Goal: Task Accomplishment & Management: Use online tool/utility

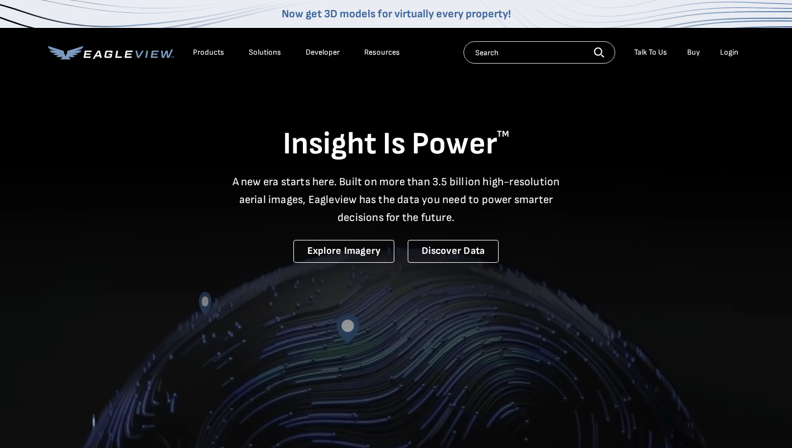
click at [733, 52] on div "Login" at bounding box center [729, 52] width 18 height 10
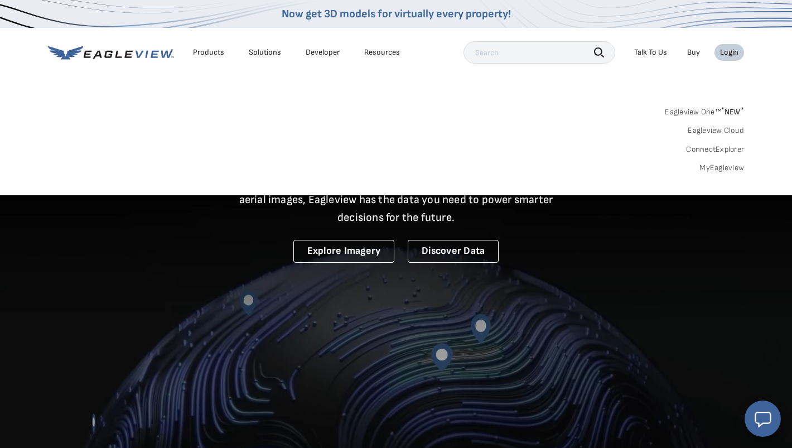
click at [721, 166] on link "MyEagleview" at bounding box center [721, 168] width 45 height 10
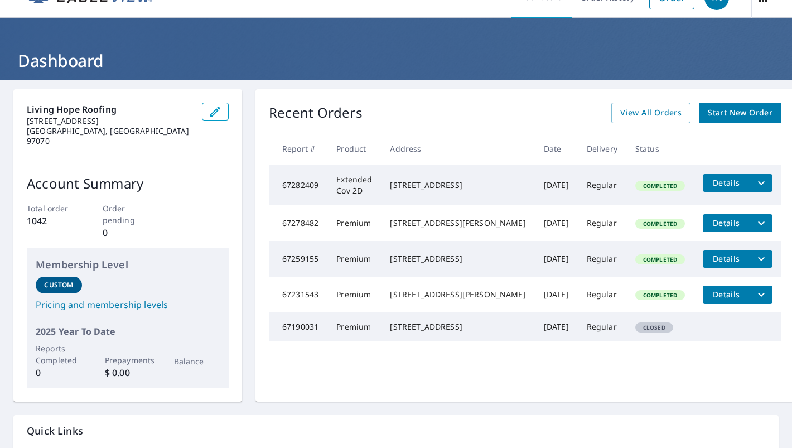
scroll to position [21, 0]
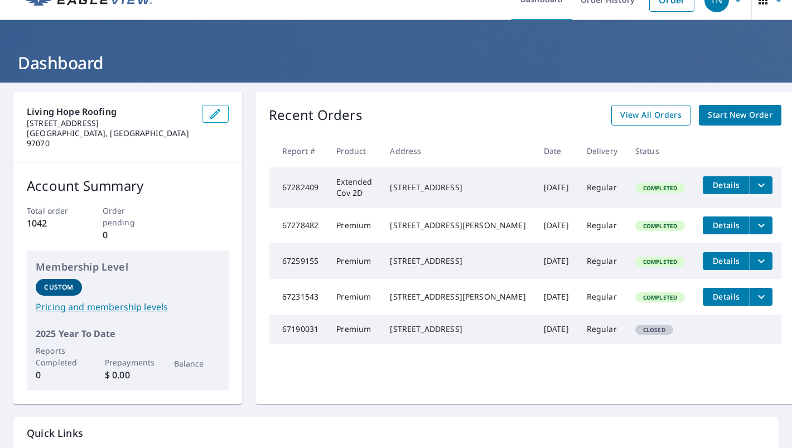
click at [648, 114] on span "View All Orders" at bounding box center [650, 115] width 61 height 14
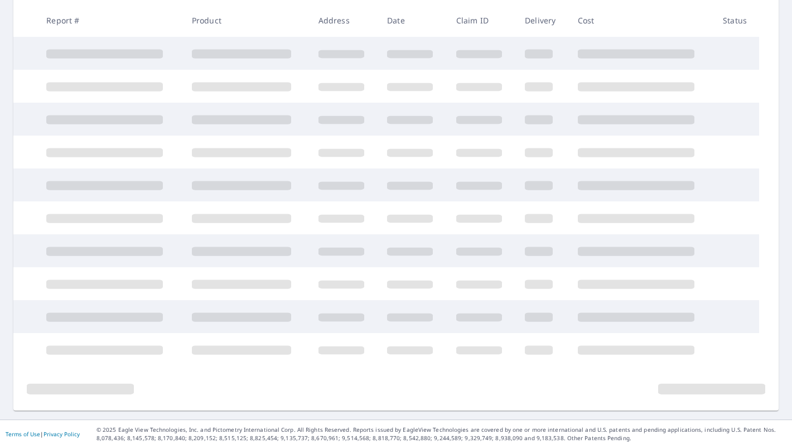
scroll to position [198, 0]
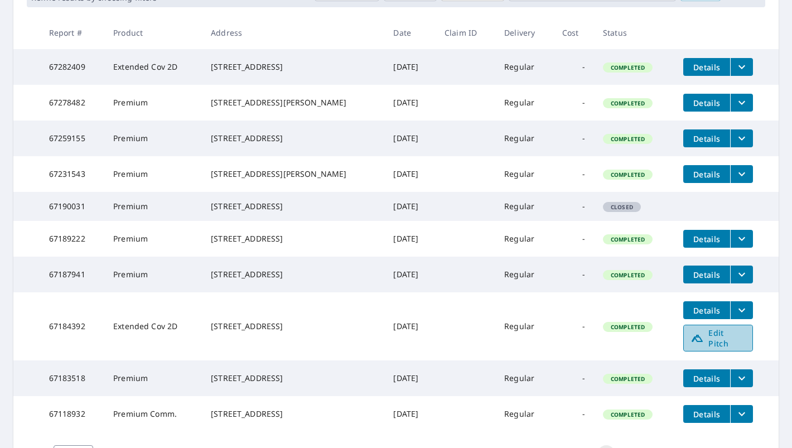
click at [719, 349] on span "Edit Pitch" at bounding box center [717, 337] width 55 height 21
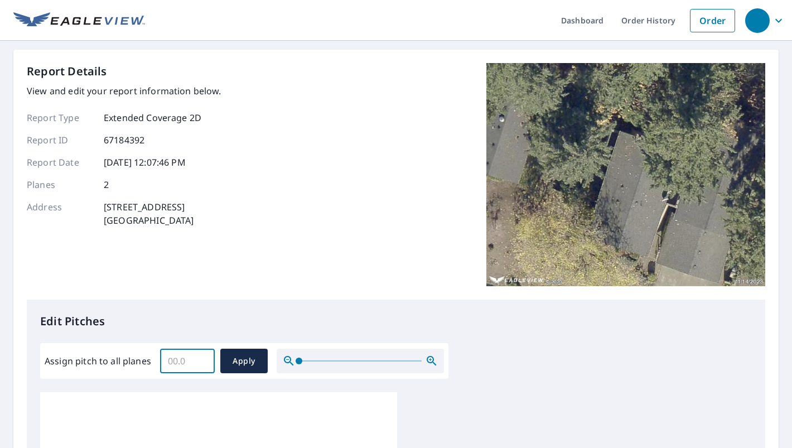
click at [178, 366] on input "Assign pitch to all planes" at bounding box center [187, 360] width 55 height 31
type input "4"
click at [242, 362] on span "Apply" at bounding box center [244, 361] width 30 height 14
type input "4"
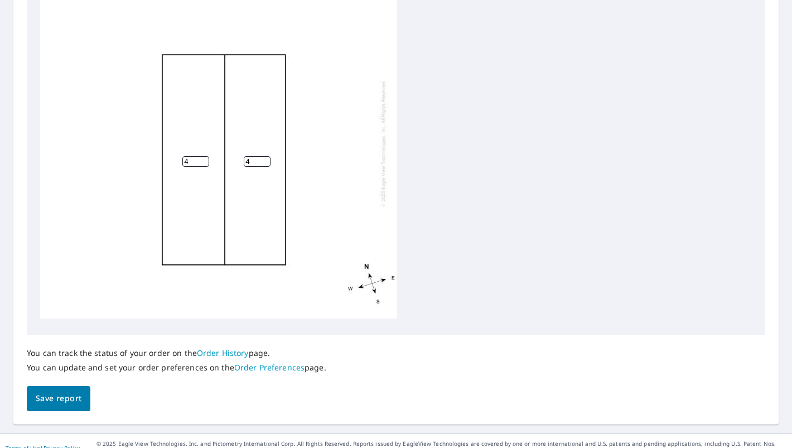
scroll to position [423, 0]
click at [69, 399] on span "Save report" at bounding box center [59, 396] width 46 height 14
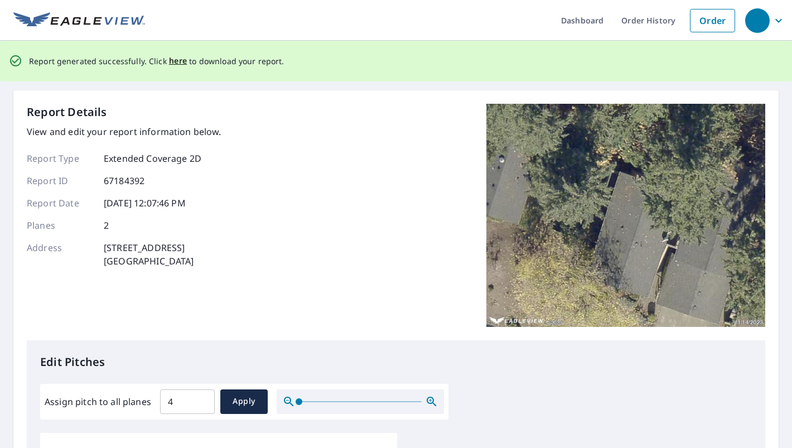
scroll to position [0, 1]
click at [172, 59] on span "here" at bounding box center [178, 61] width 18 height 14
click at [177, 61] on span "here" at bounding box center [178, 61] width 18 height 14
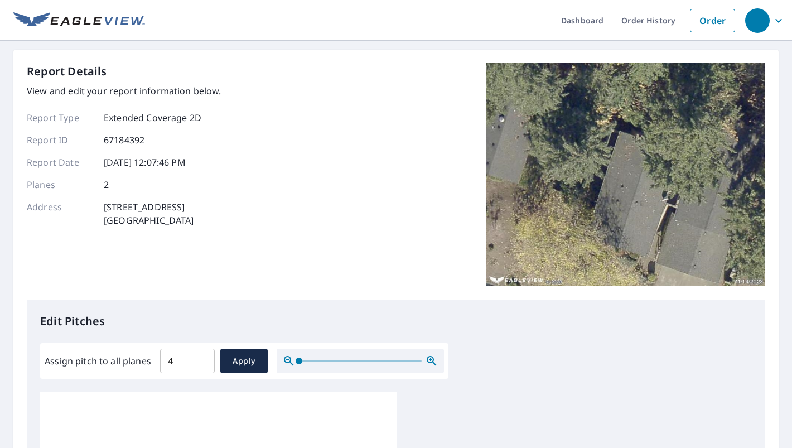
click at [519, 18] on ul "Dashboard Order History Order" at bounding box center [443, 20] width 596 height 41
